Goal: Task Accomplishment & Management: Manage account settings

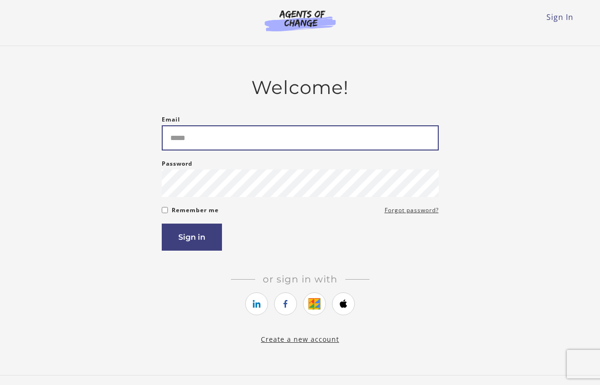
click at [235, 131] on input "Email" at bounding box center [300, 137] width 277 height 25
type input "**********"
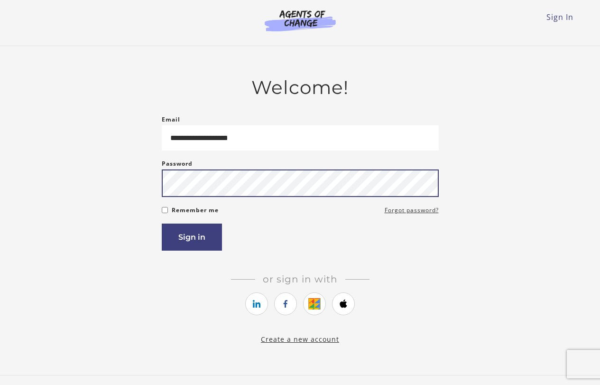
click at [162, 223] on button "Sign in" at bounding box center [192, 236] width 60 height 27
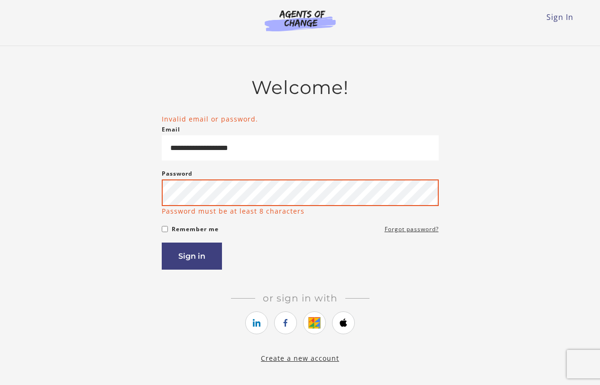
click at [162, 242] on button "Sign in" at bounding box center [192, 255] width 60 height 27
